Goal: Information Seeking & Learning: Learn about a topic

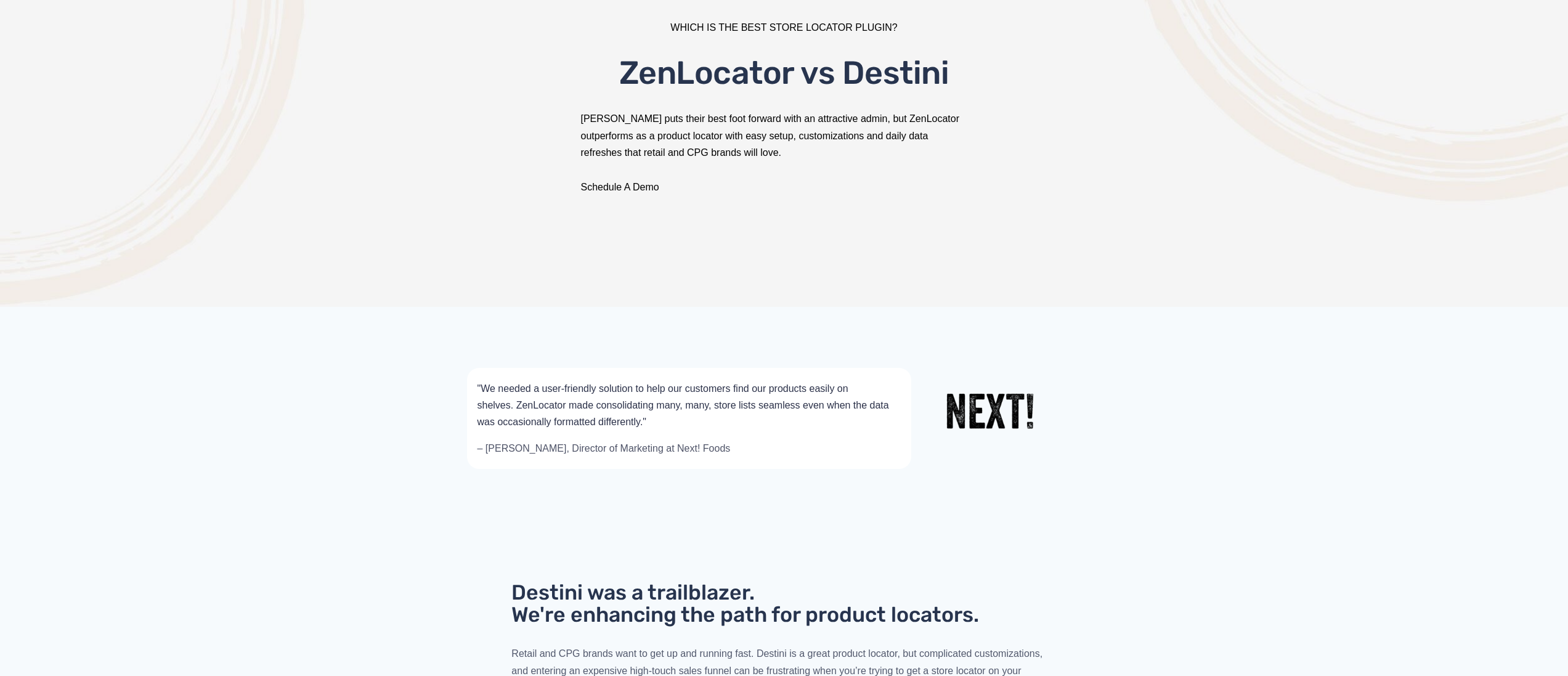
scroll to position [338, 0]
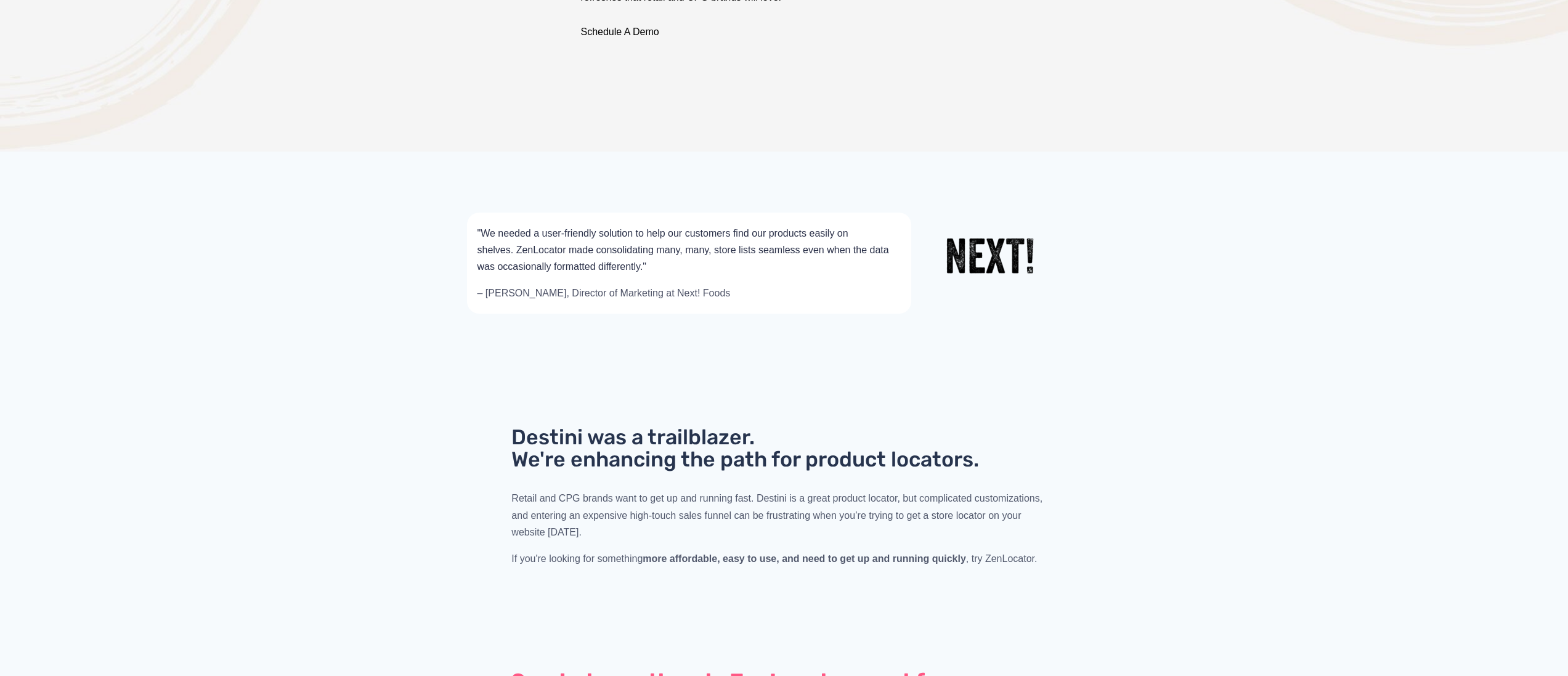
click at [943, 524] on p "Retail and CPG brands want to get up and running fast. Destini is a great produ…" at bounding box center [784, 515] width 545 height 50
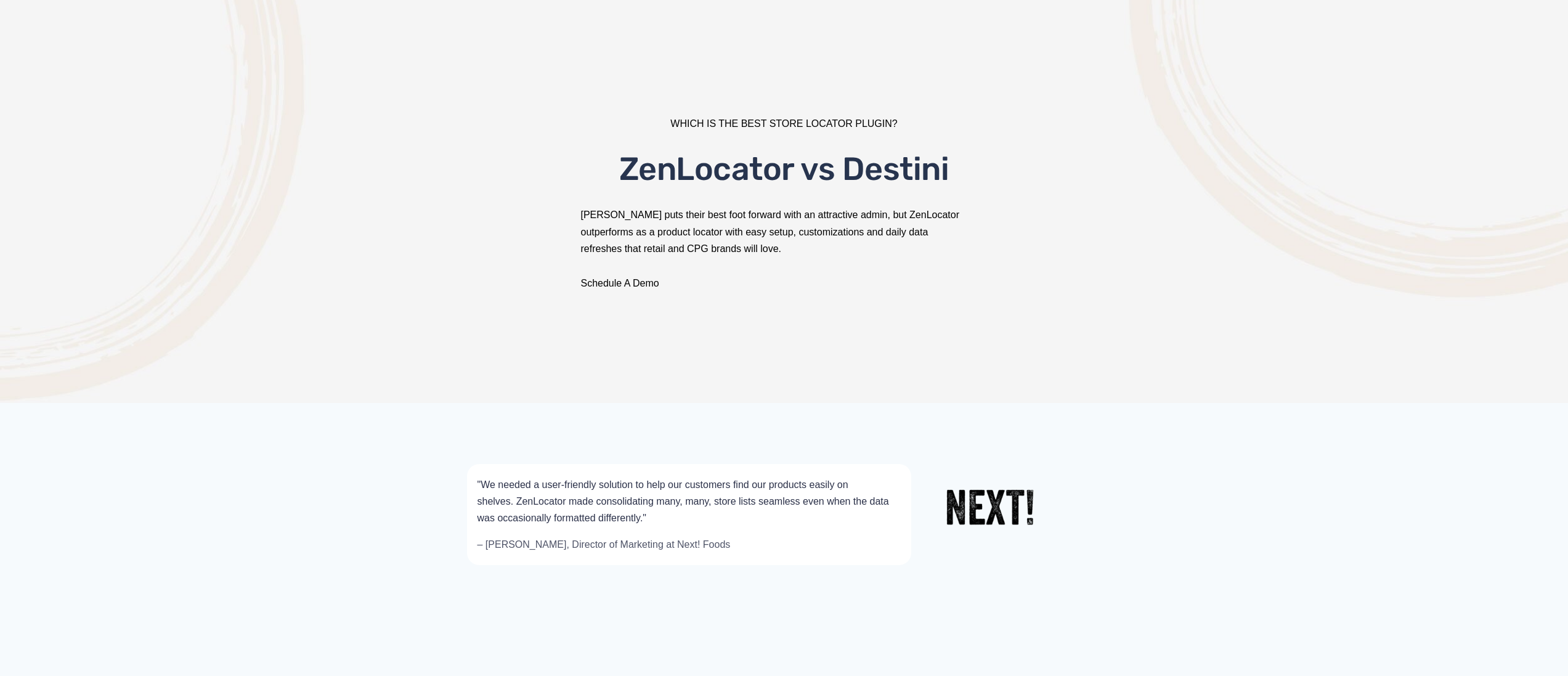
scroll to position [0, 0]
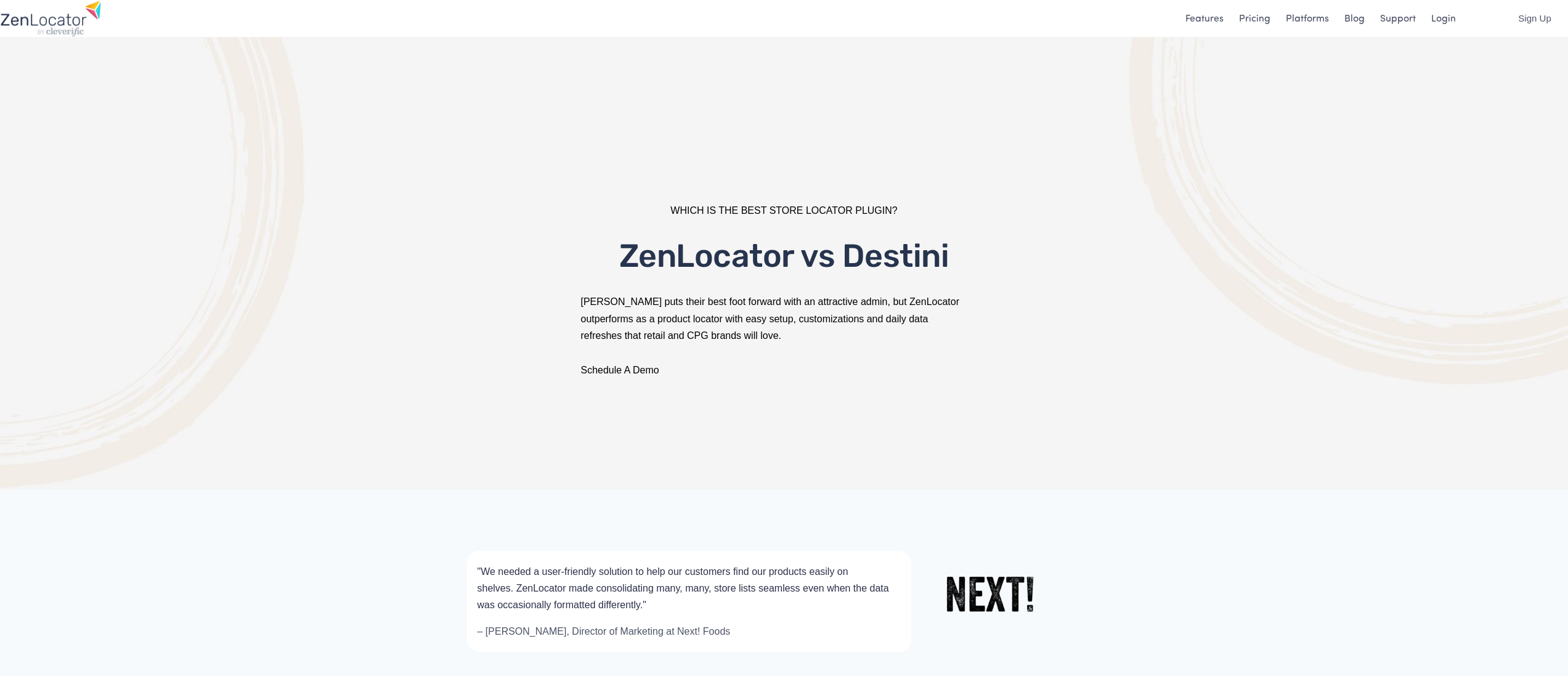
click at [1265, 21] on link "Pricing" at bounding box center [1254, 18] width 31 height 17
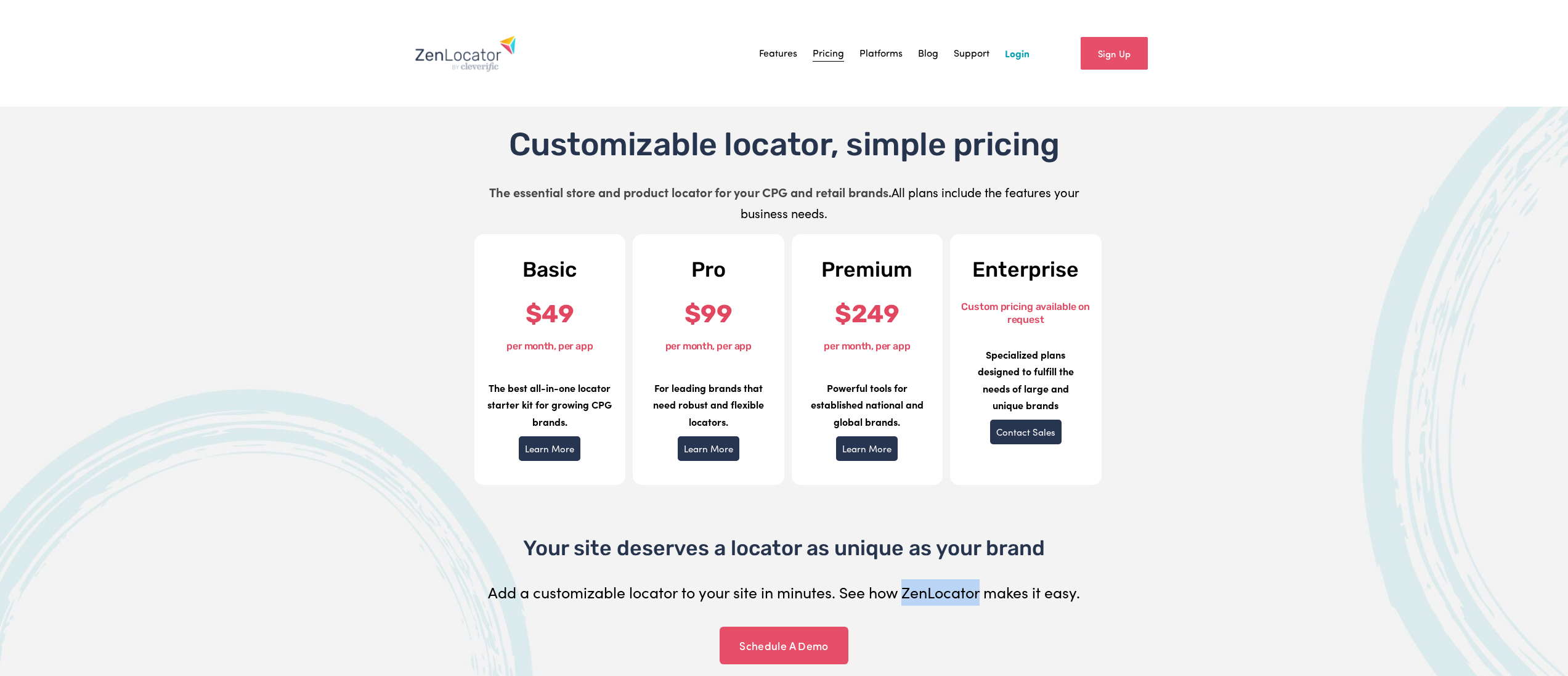
drag, startPoint x: 983, startPoint y: 591, endPoint x: 907, endPoint y: 589, distance: 76.0
click at [907, 589] on p "Add a customizable locator to your site in minutes. See how ZenLocator makes it…" at bounding box center [784, 592] width 614 height 27
copy p "ZenLocator"
